Goal: Task Accomplishment & Management: Complete application form

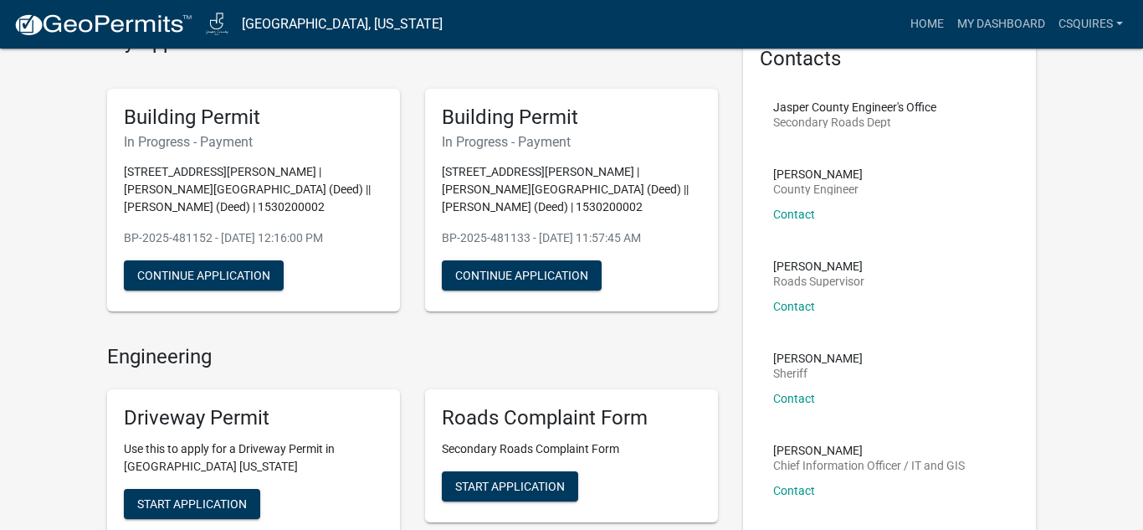
scroll to position [91, 0]
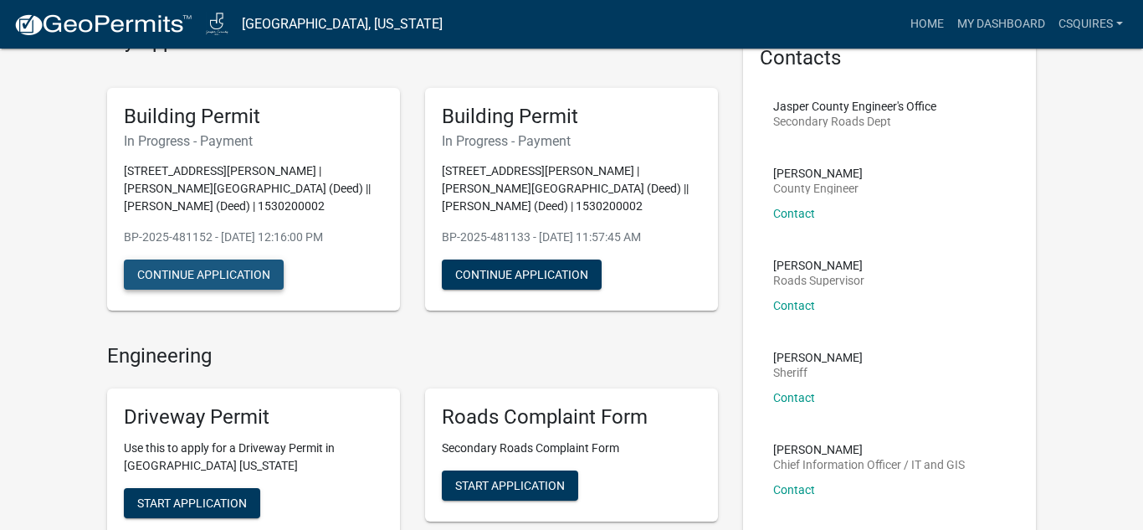
click at [238, 266] on button "Continue Application" at bounding box center [204, 274] width 160 height 30
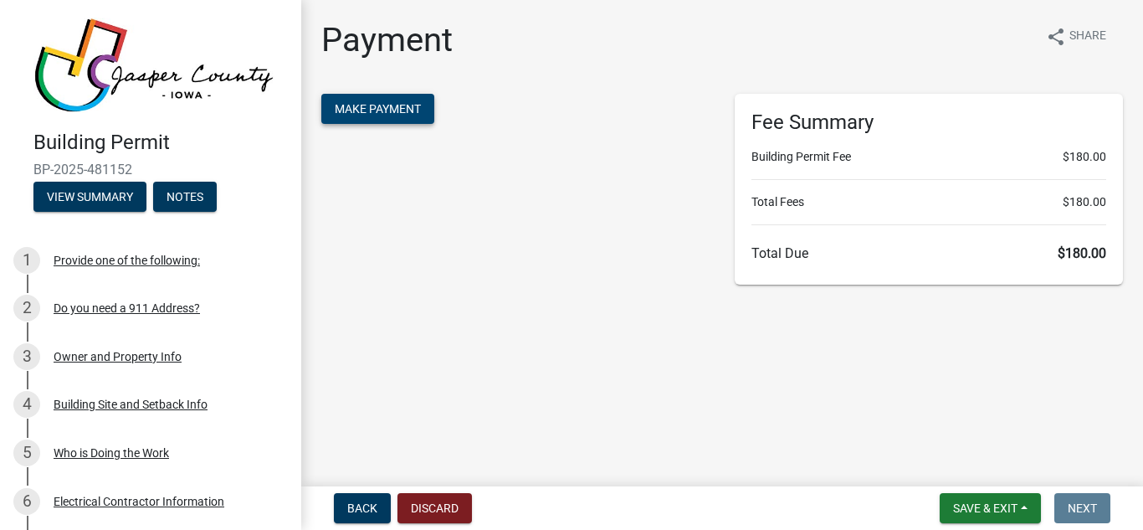
click at [365, 116] on button "Make Payment" at bounding box center [377, 109] width 113 height 30
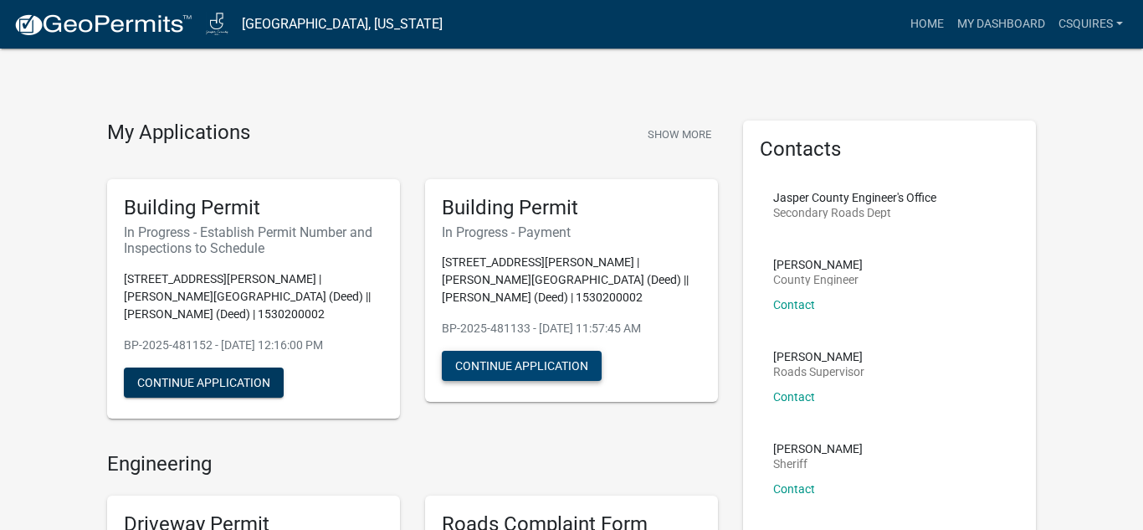
click at [527, 374] on button "Continue Application" at bounding box center [522, 366] width 160 height 30
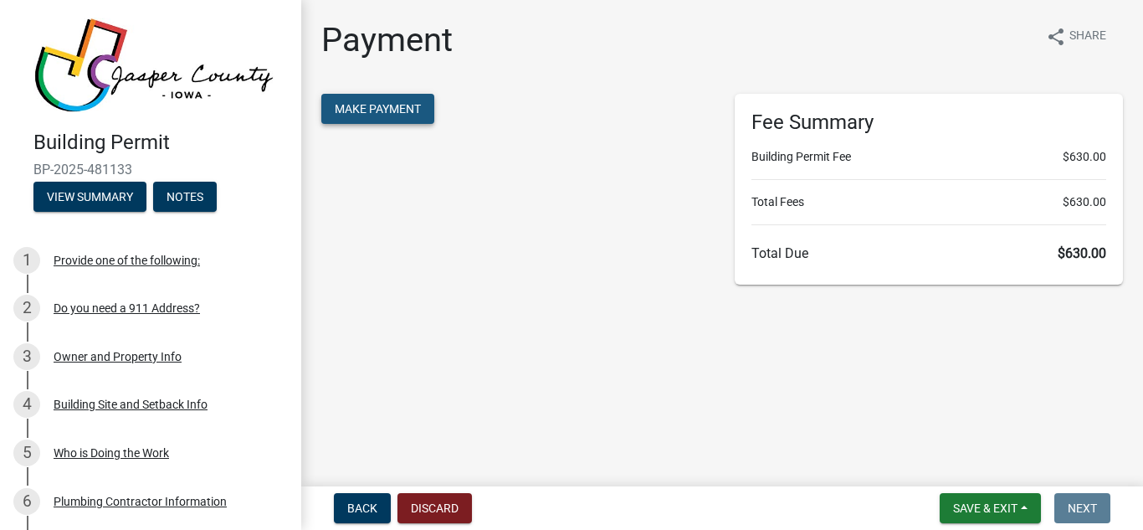
click at [397, 105] on span "Make Payment" at bounding box center [378, 108] width 86 height 13
